Goal: Task Accomplishment & Management: Manage account settings

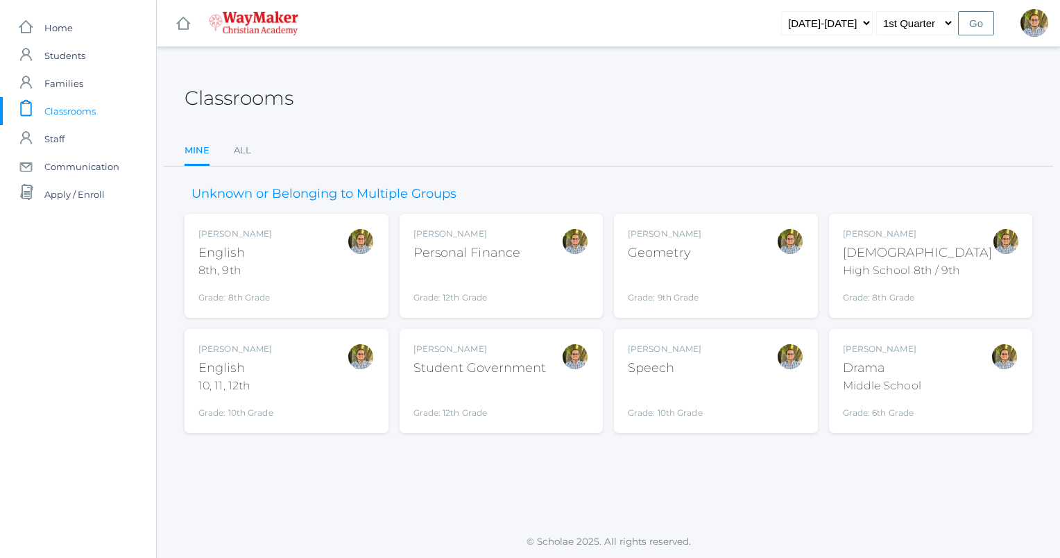
click at [924, 344] on div "[PERSON_NAME] Drama Middle School Grade: 6th Grade THEATER" at bounding box center [931, 381] width 176 height 76
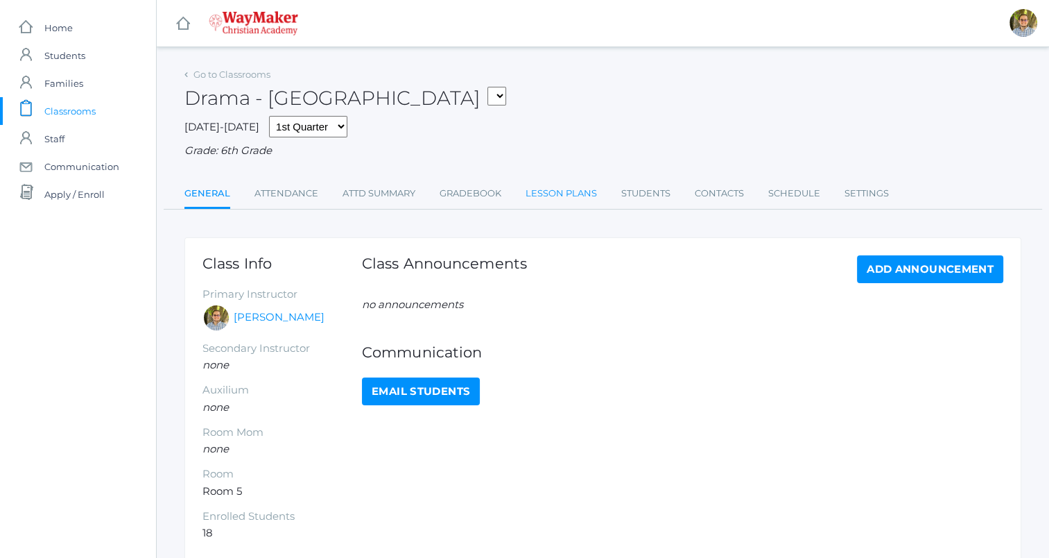
click at [551, 193] on link "Lesson Plans" at bounding box center [561, 194] width 71 height 28
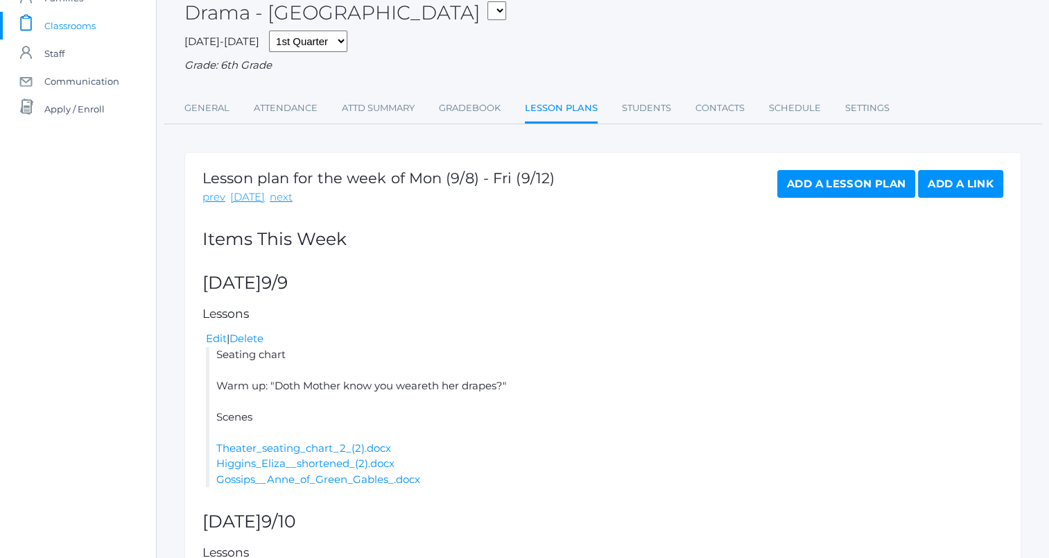
scroll to position [90, 0]
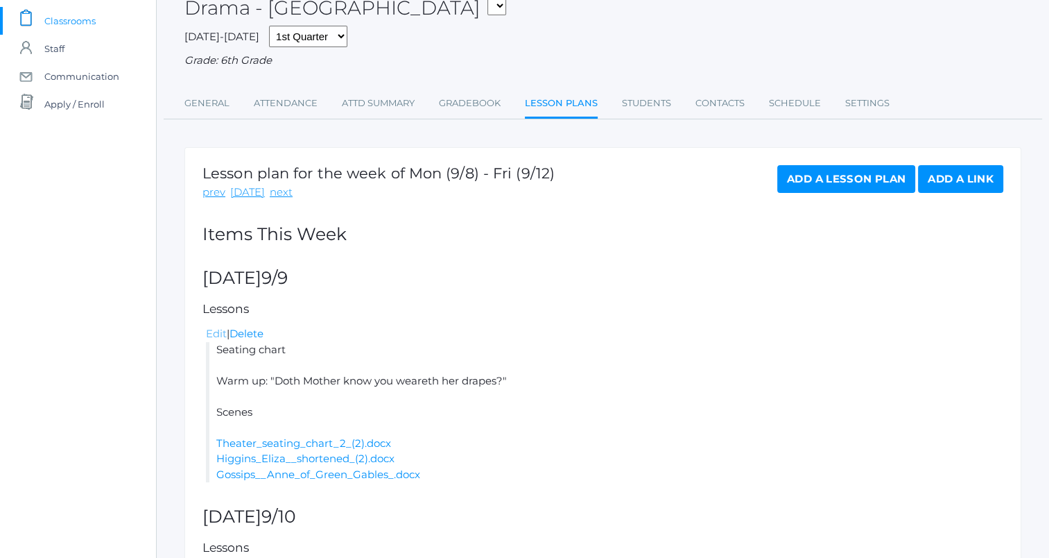
click at [217, 332] on link "Edit" at bounding box center [216, 333] width 21 height 13
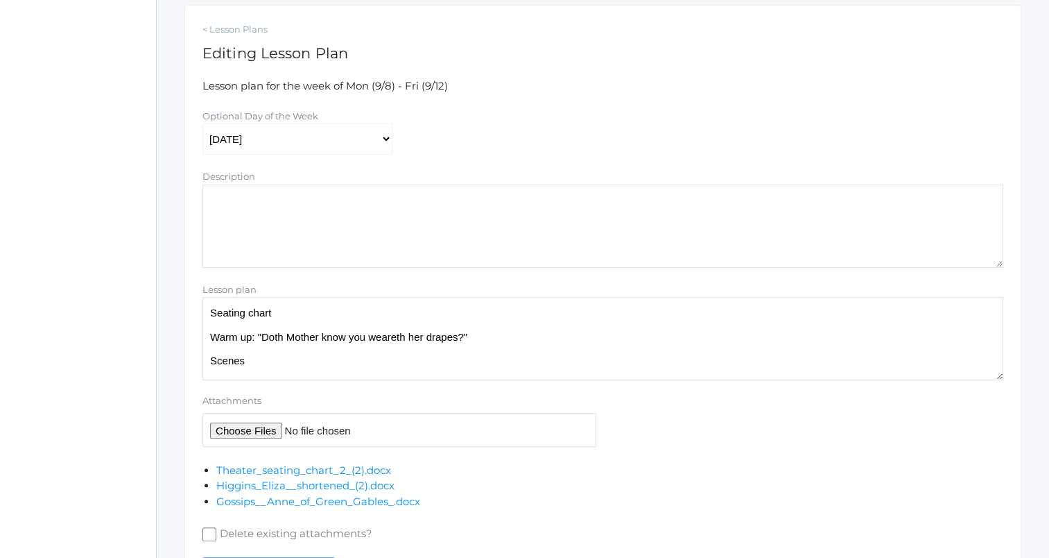
scroll to position [233, 0]
click at [481, 313] on textarea "Seating chart Warm up: "Doth Mother know you weareth her drapes?" Scenes" at bounding box center [602, 337] width 801 height 83
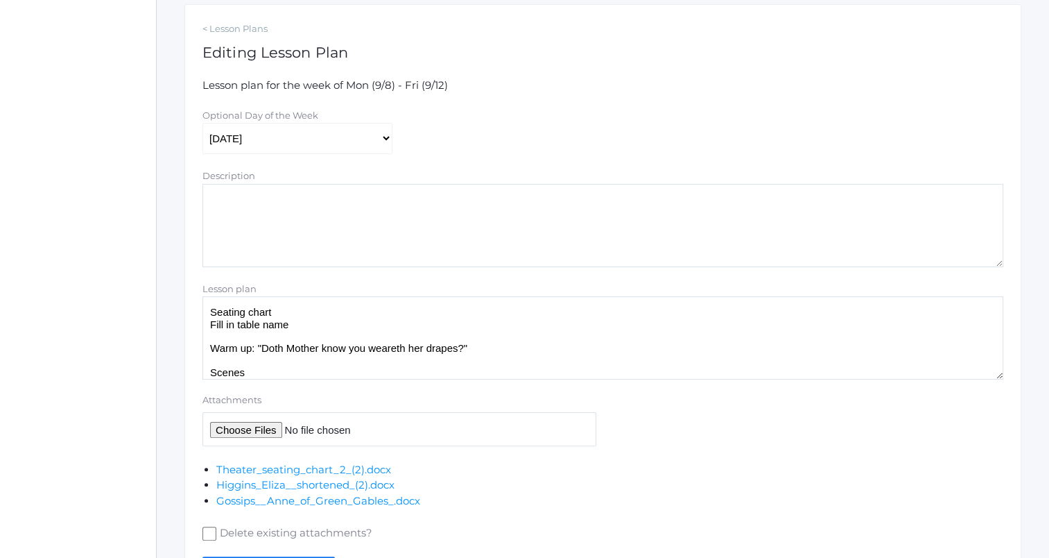
scroll to position [322, 0]
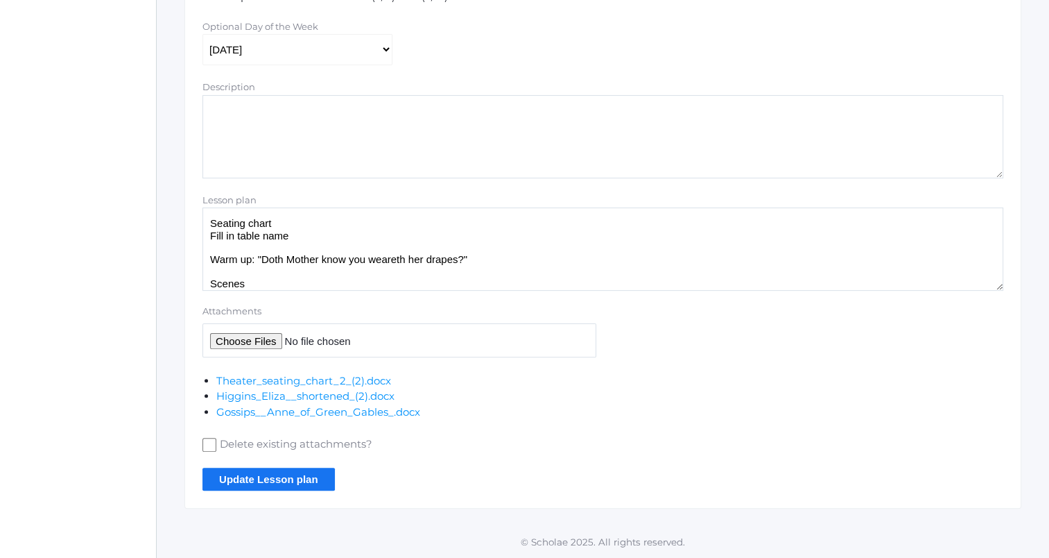
type textarea "Seating chart Fill in table name Warm up: "Doth Mother know you weareth her dra…"
click at [306, 476] on input "Update Lesson plan" at bounding box center [268, 478] width 132 height 23
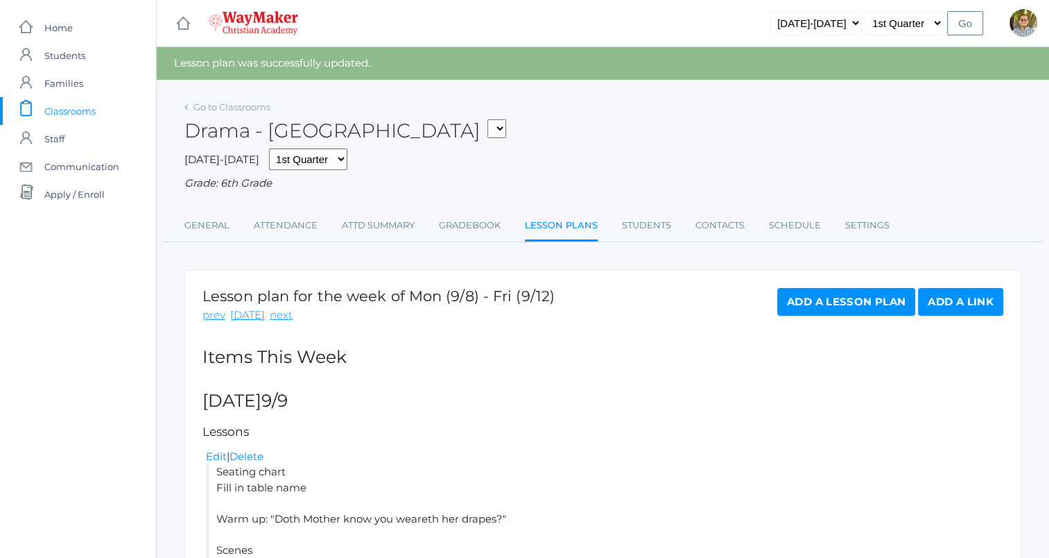
click at [83, 105] on span "Classrooms" at bounding box center [69, 111] width 51 height 28
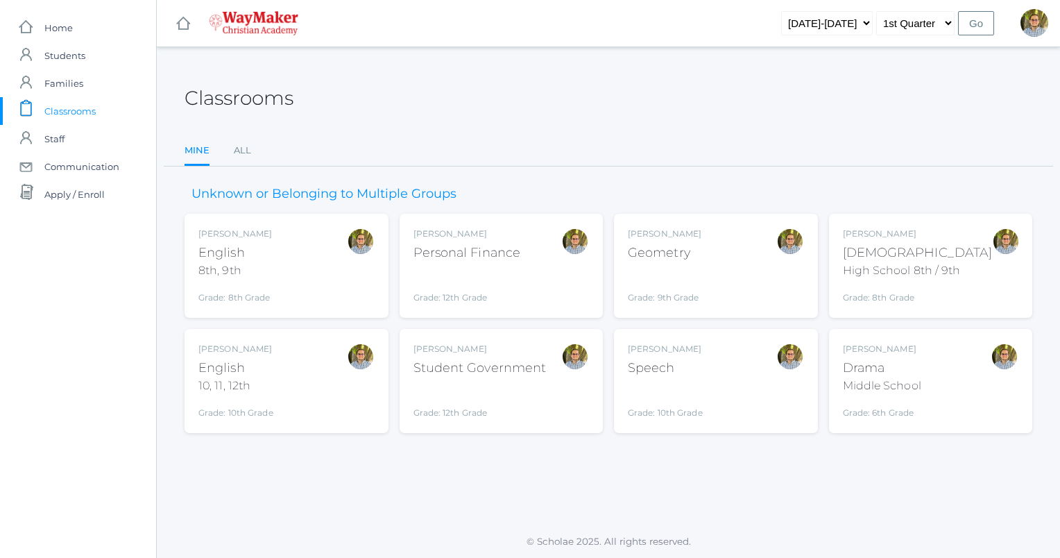
click at [956, 365] on div "Kylen Braileanu Drama Middle School Grade: 6th Grade THEATER" at bounding box center [931, 381] width 176 height 76
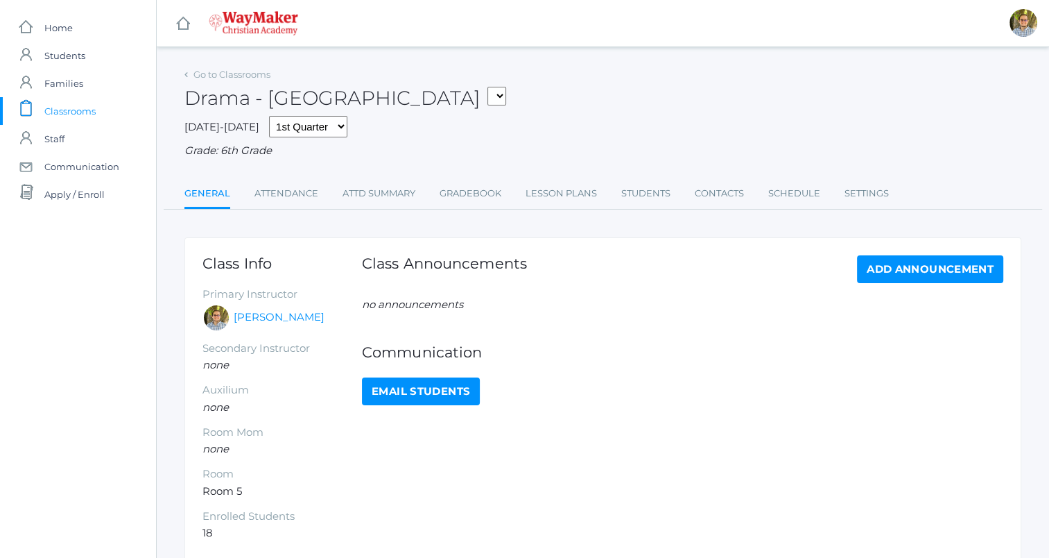
click at [69, 110] on span "Classrooms" at bounding box center [69, 111] width 51 height 28
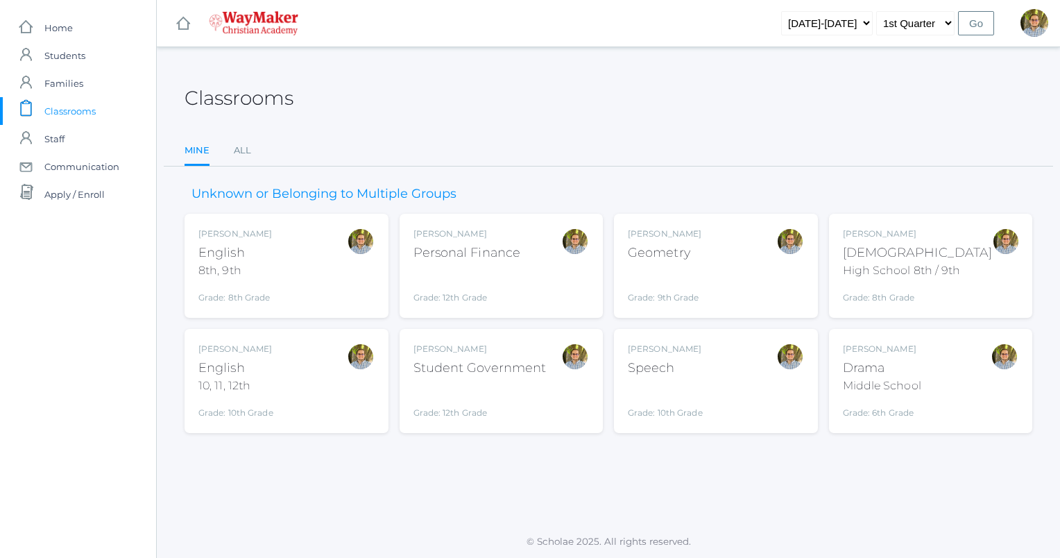
click at [316, 267] on div "Kylen Braileanu English 8th, 9th Grade: 8th Grade 08ENGLISH" at bounding box center [286, 265] width 176 height 76
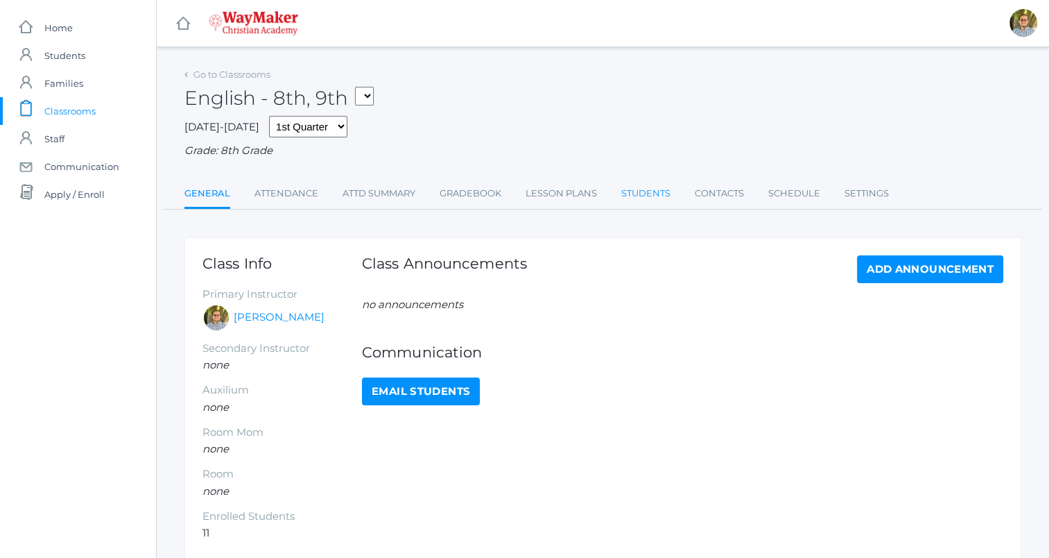
click at [630, 202] on link "Students" at bounding box center [645, 194] width 49 height 28
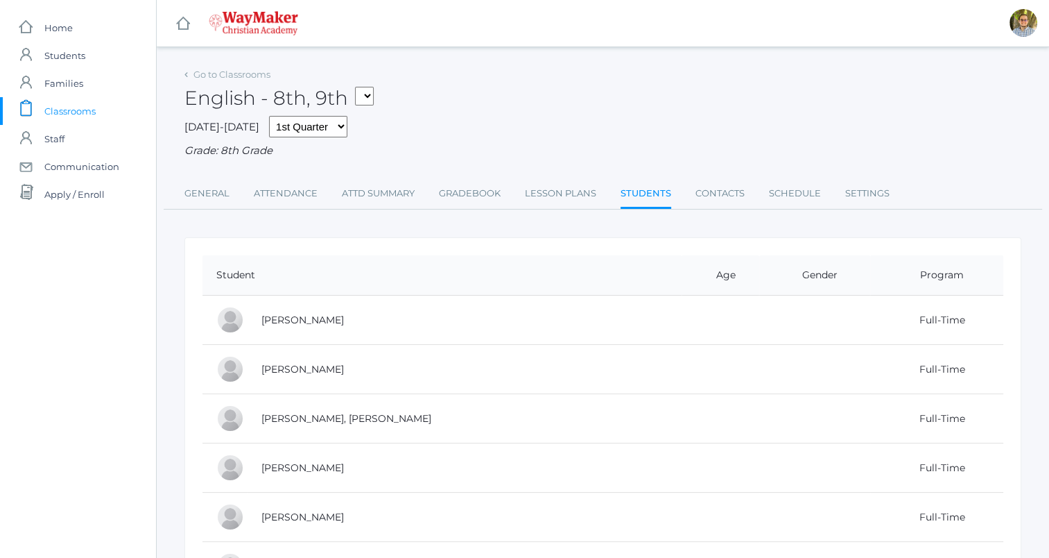
click at [88, 110] on span "Classrooms" at bounding box center [69, 111] width 51 height 28
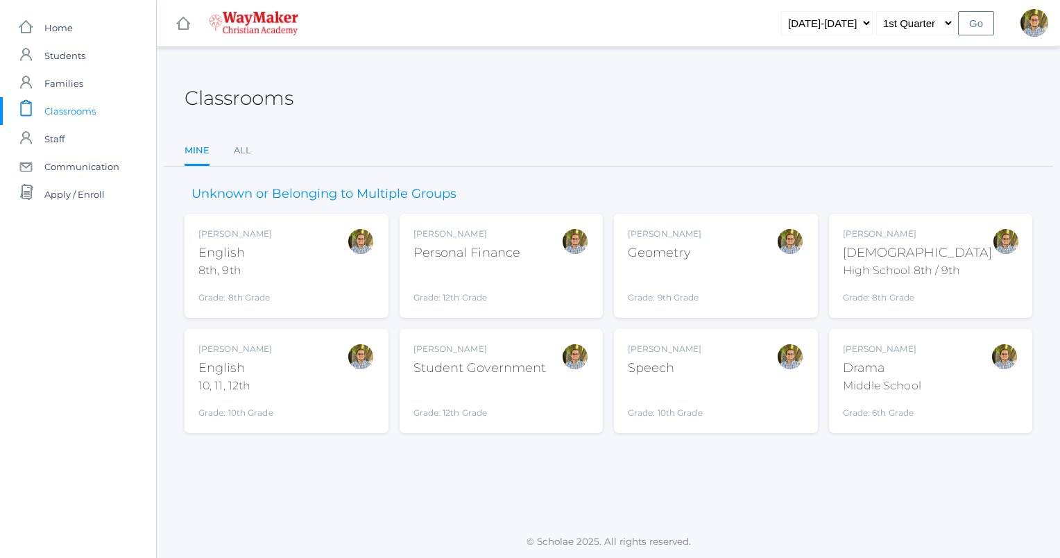
click at [322, 363] on div "Kylen Braileanu English 10, 11, 12th Grade: 10th Grade HSENGLISH" at bounding box center [286, 381] width 176 height 76
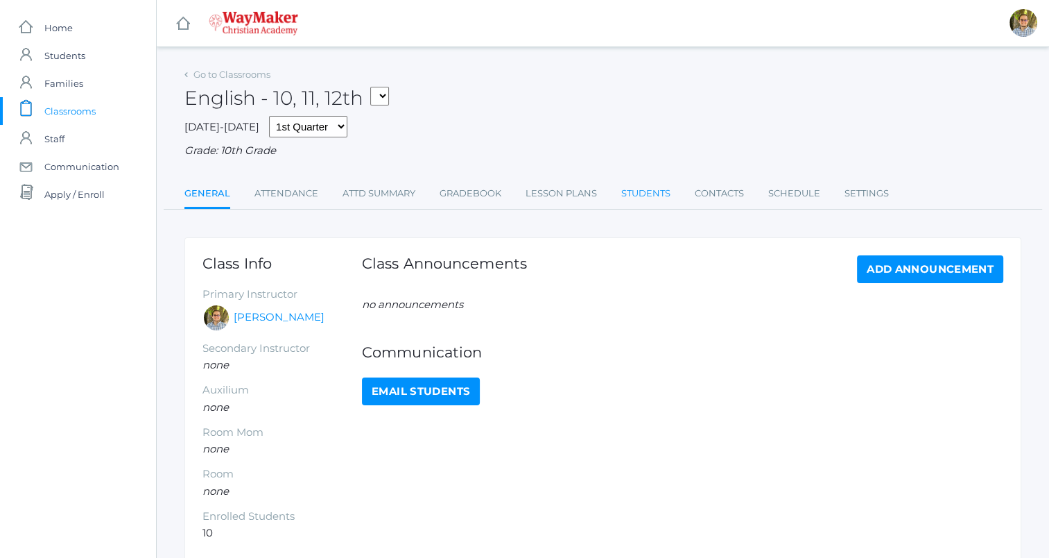
click at [634, 196] on link "Students" at bounding box center [645, 194] width 49 height 28
